Goal: Answer question/provide support: Share knowledge or assist other users

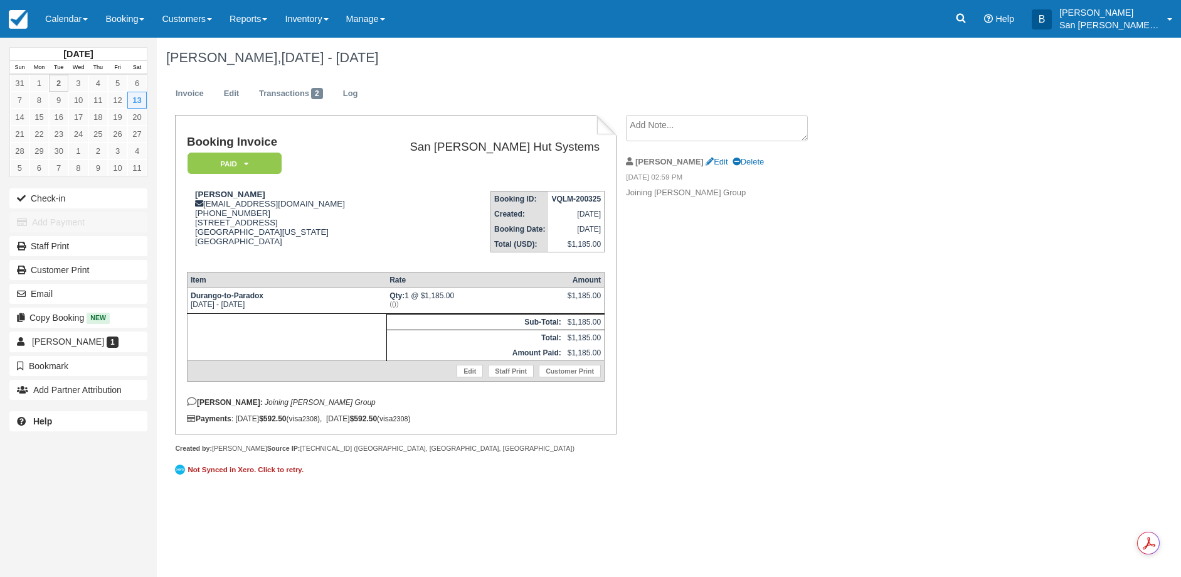
click at [974, 27] on link at bounding box center [961, 19] width 29 height 38
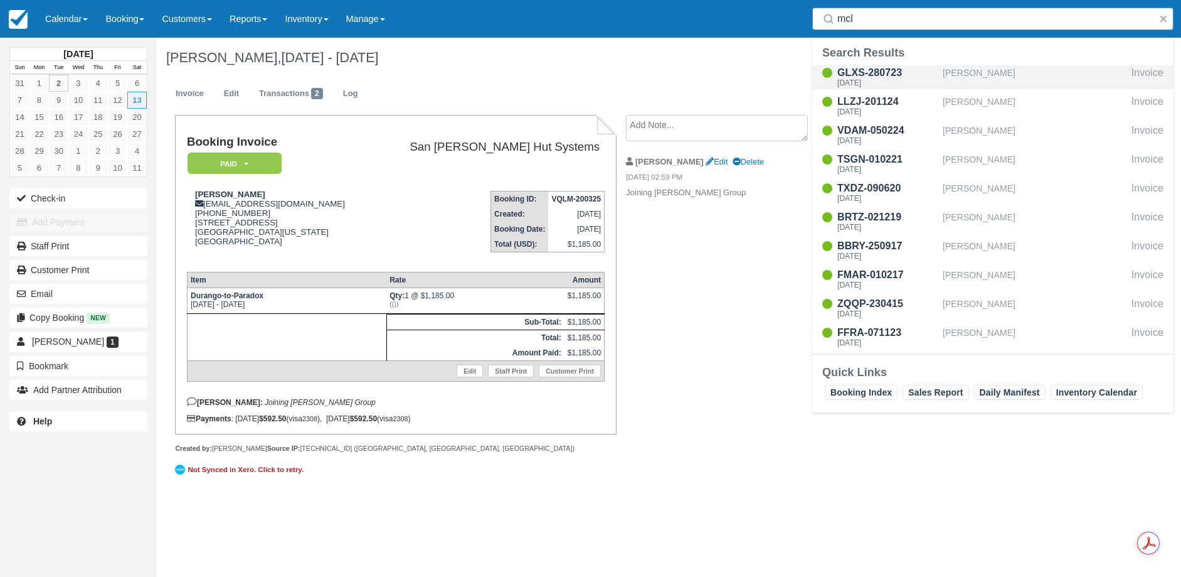
type input "mcl"
click at [871, 85] on div "[DATE]" at bounding box center [888, 83] width 100 height 8
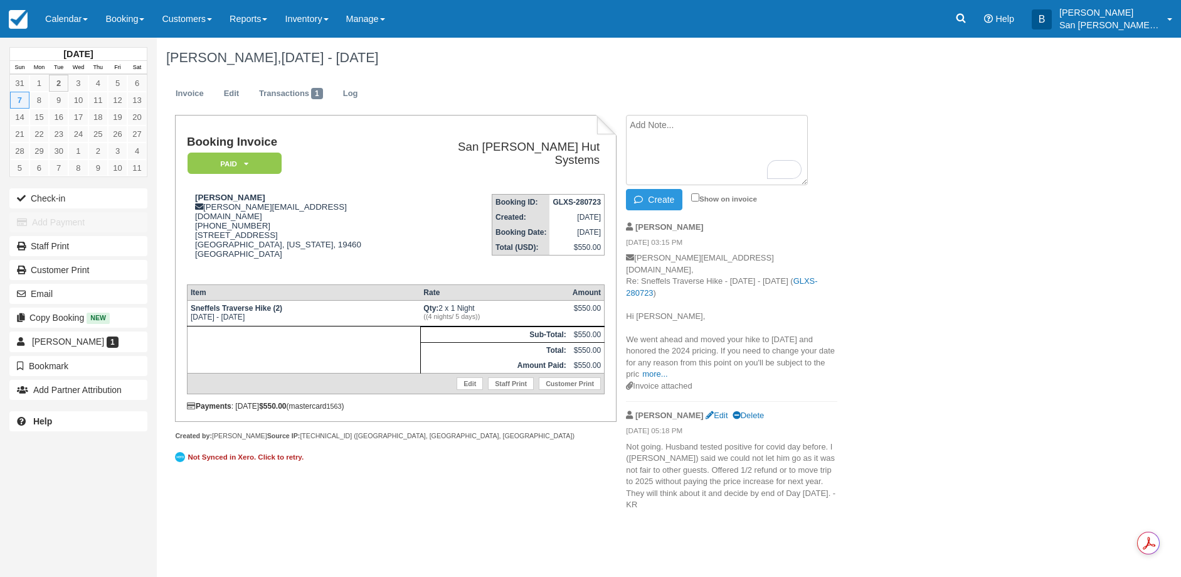
paste textarea "[PERSON_NAME] 11:46 AM (0 minutes ago) to me Hi [PERSON_NAME], I am confirming …"
type textarea "[PERSON_NAME] 11:46 AM (0 minutes ago) to me Hi [PERSON_NAME], I am confirming …"
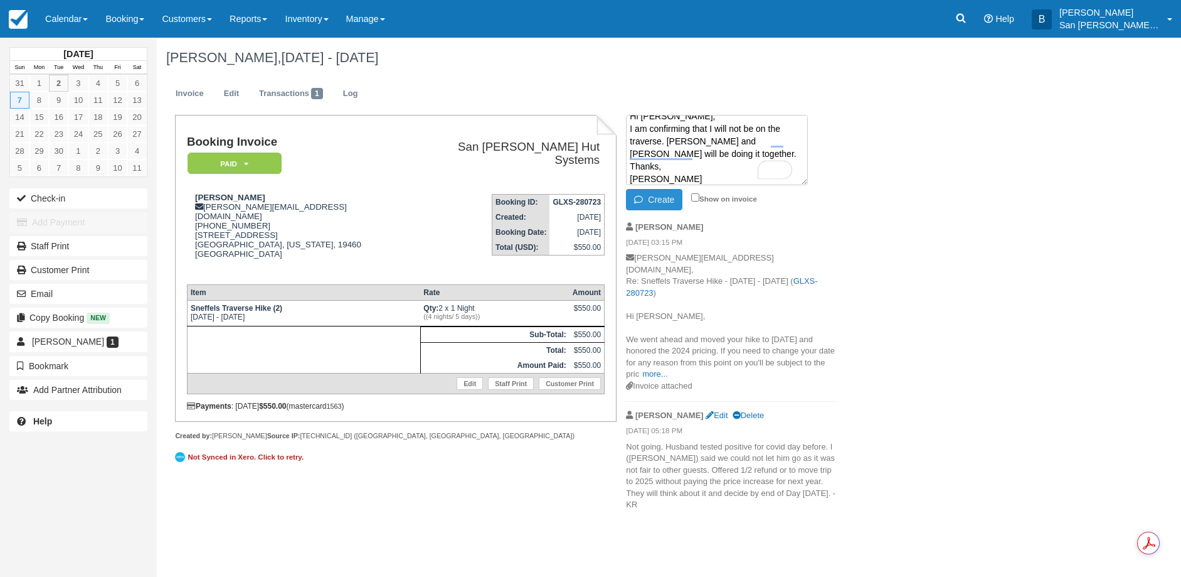
click at [666, 199] on button "Create" at bounding box center [654, 199] width 56 height 21
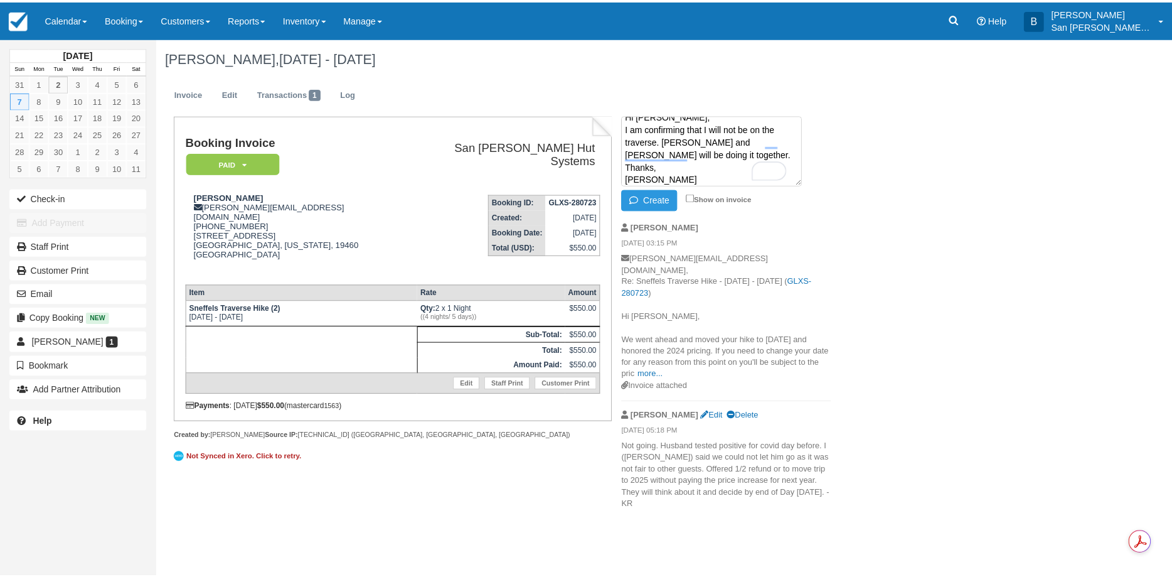
scroll to position [0, 0]
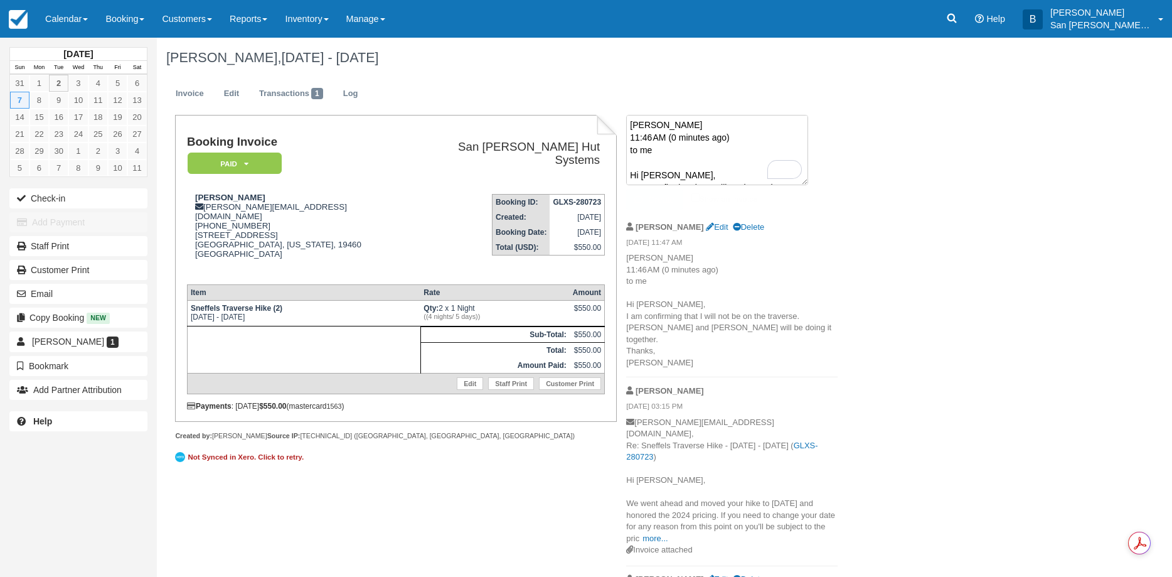
click at [666, 122] on textarea "[PERSON_NAME] 11:46 AM (0 minutes ago) to me Hi [PERSON_NAME], I am confirming …" at bounding box center [717, 150] width 182 height 70
type textarea "map set for [PERSON_NAME] w shuttle"
click at [655, 197] on button "Create" at bounding box center [654, 199] width 56 height 21
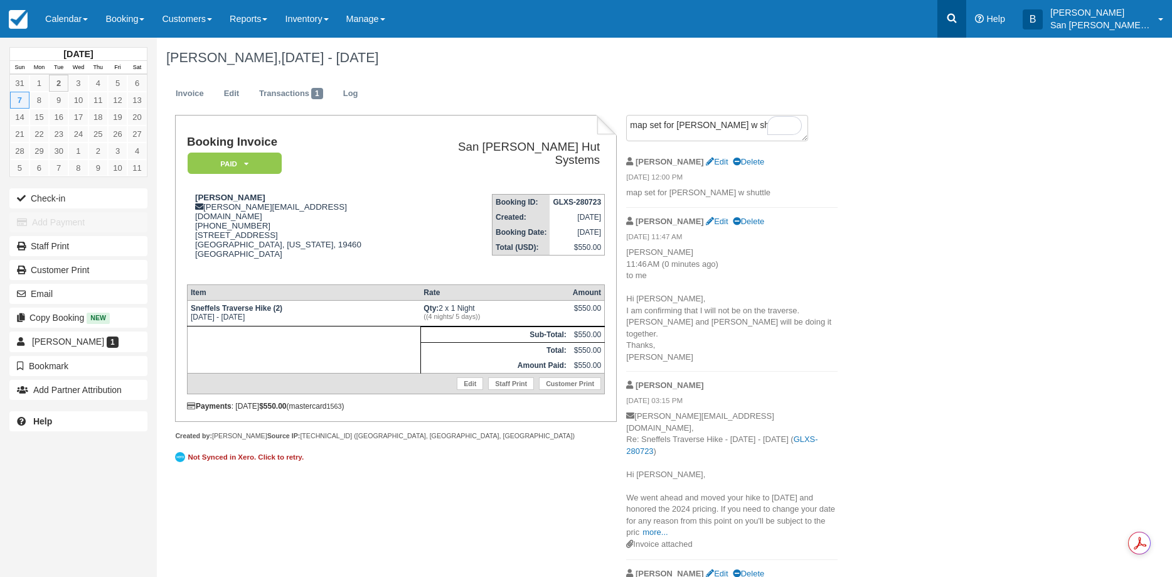
click at [953, 11] on link at bounding box center [951, 19] width 29 height 38
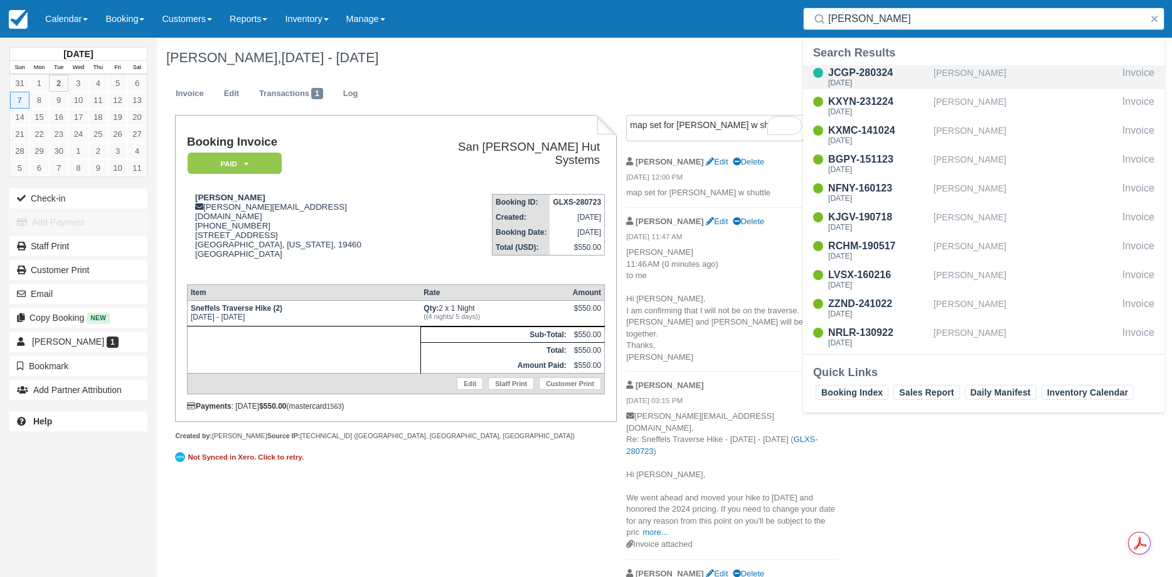
type input "[PERSON_NAME]"
click at [863, 84] on div "[DATE]" at bounding box center [878, 83] width 100 height 8
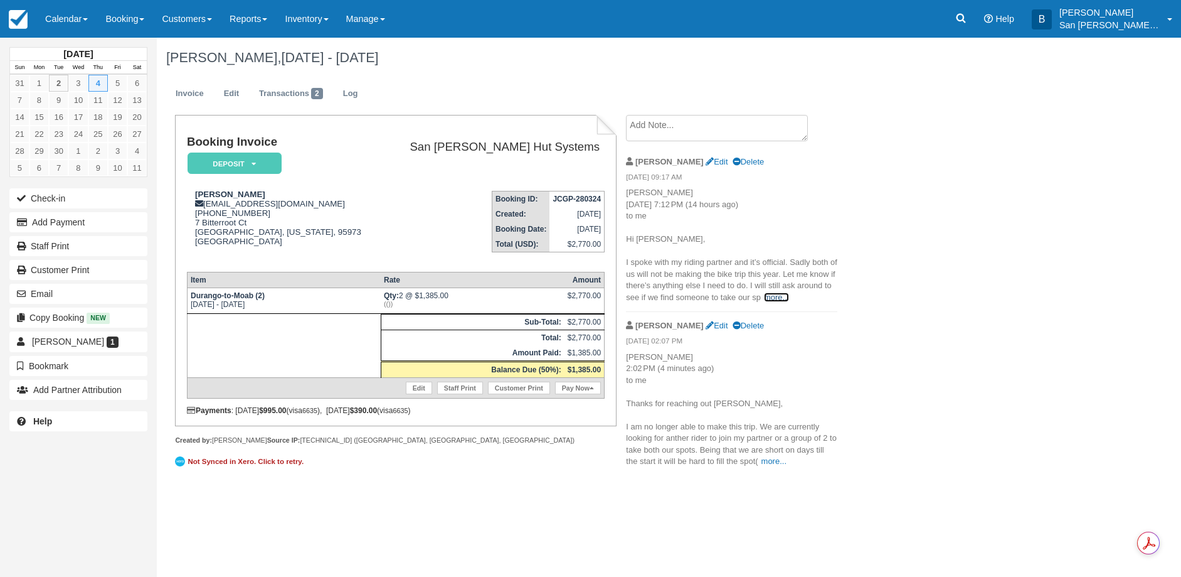
click at [779, 295] on link "more..." at bounding box center [776, 296] width 25 height 9
click at [967, 18] on icon at bounding box center [961, 18] width 13 height 13
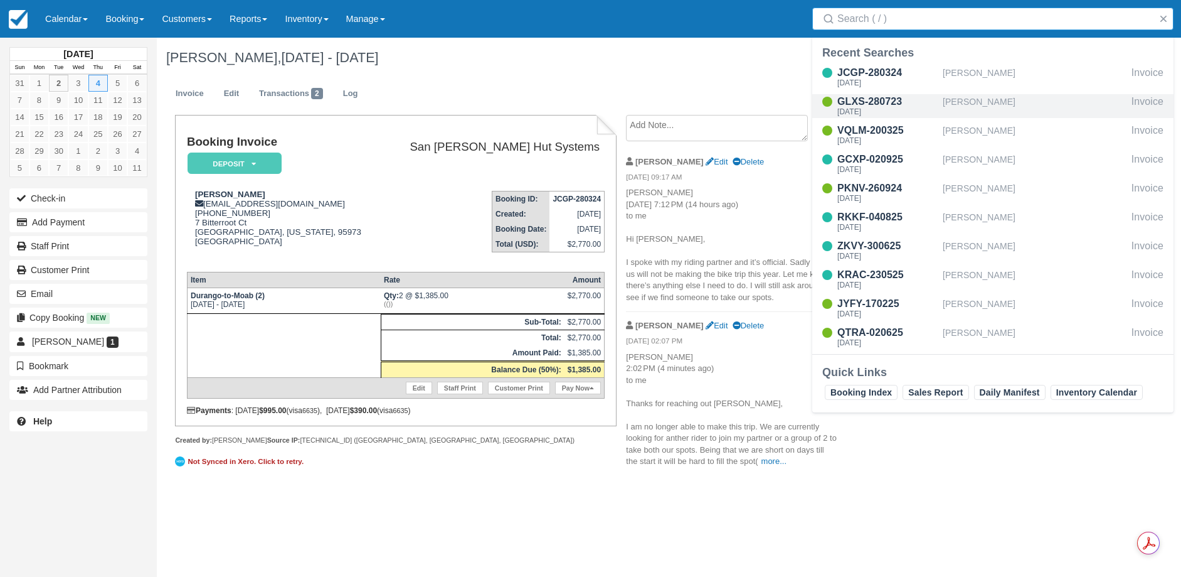
click at [999, 107] on div "[PERSON_NAME]" at bounding box center [1035, 106] width 184 height 24
